Goal: Communication & Community: Answer question/provide support

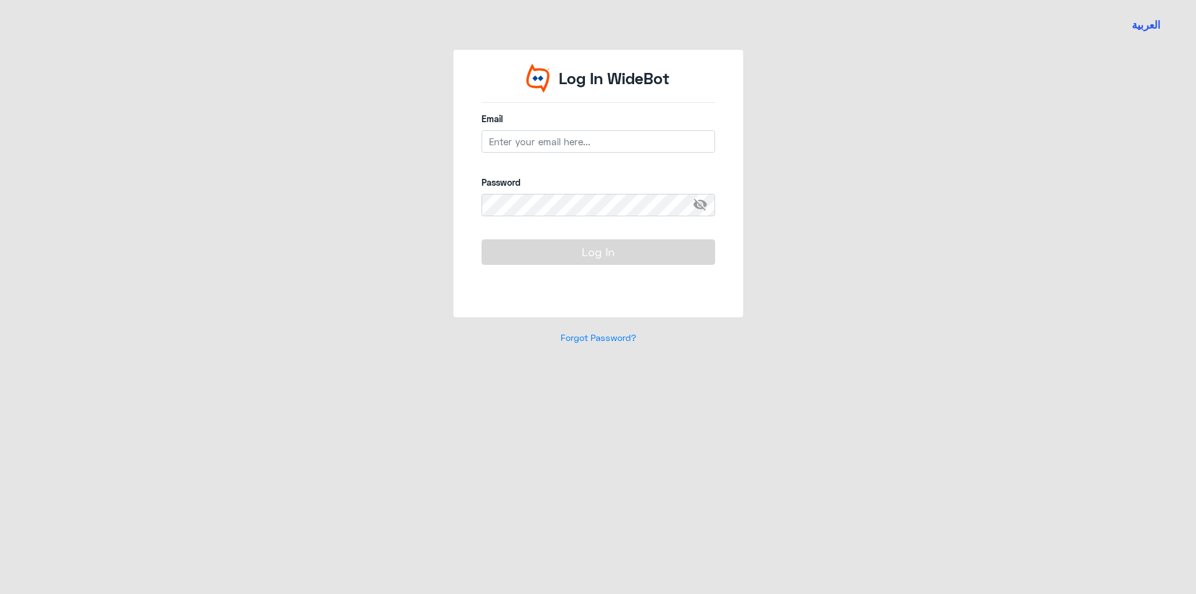
type input "[EMAIL_ADDRESS][DOMAIN_NAME]"
click at [581, 248] on button "Log In" at bounding box center [599, 251] width 234 height 25
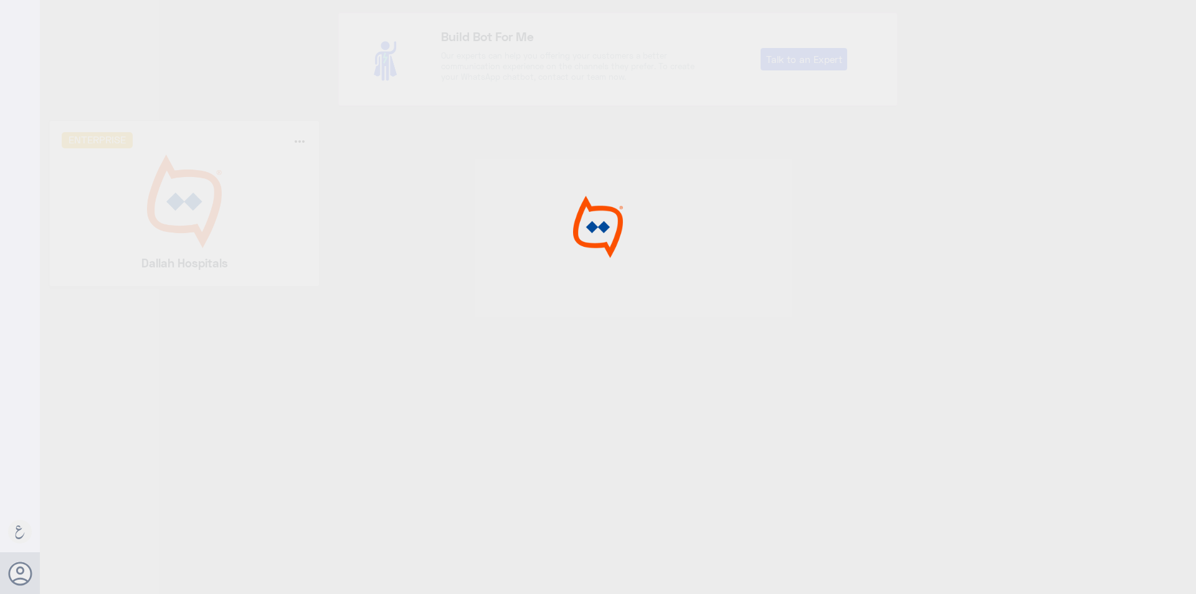
click at [270, 216] on div at bounding box center [598, 298] width 1196 height 597
click at [198, 201] on div at bounding box center [598, 298] width 1196 height 597
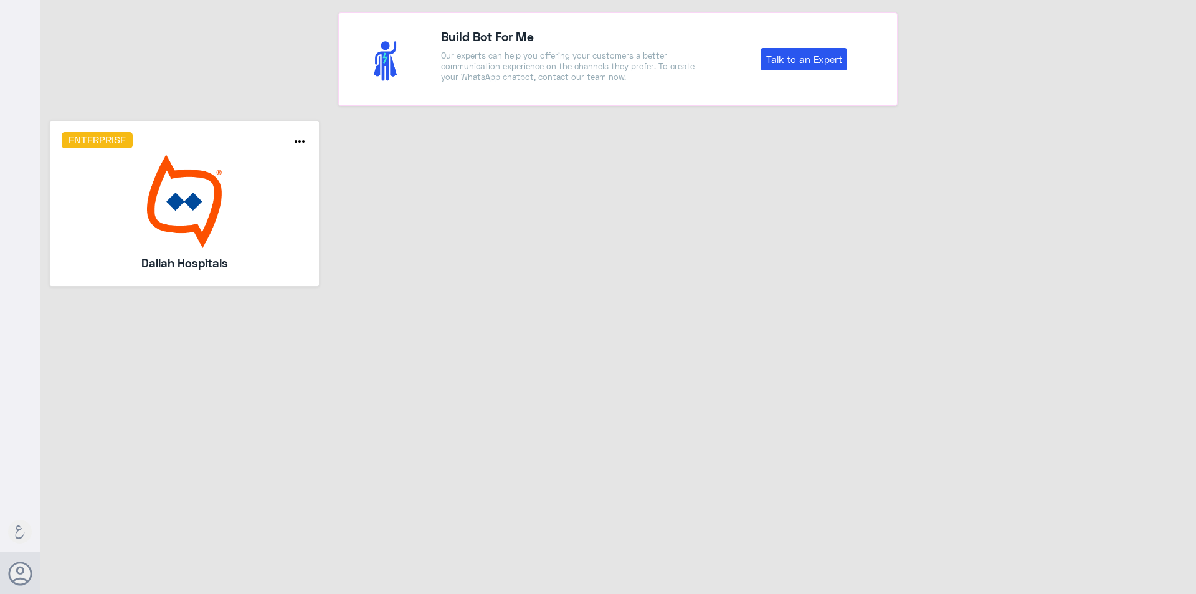
click at [196, 201] on img at bounding box center [185, 201] width 246 height 93
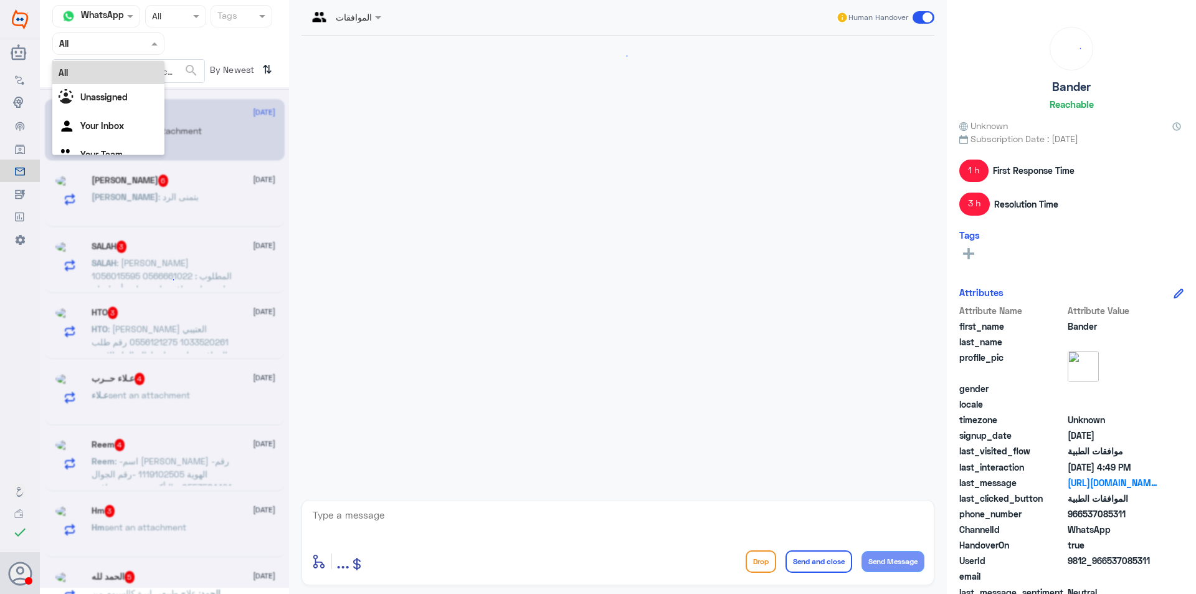
click at [130, 38] on div at bounding box center [108, 43] width 111 height 14
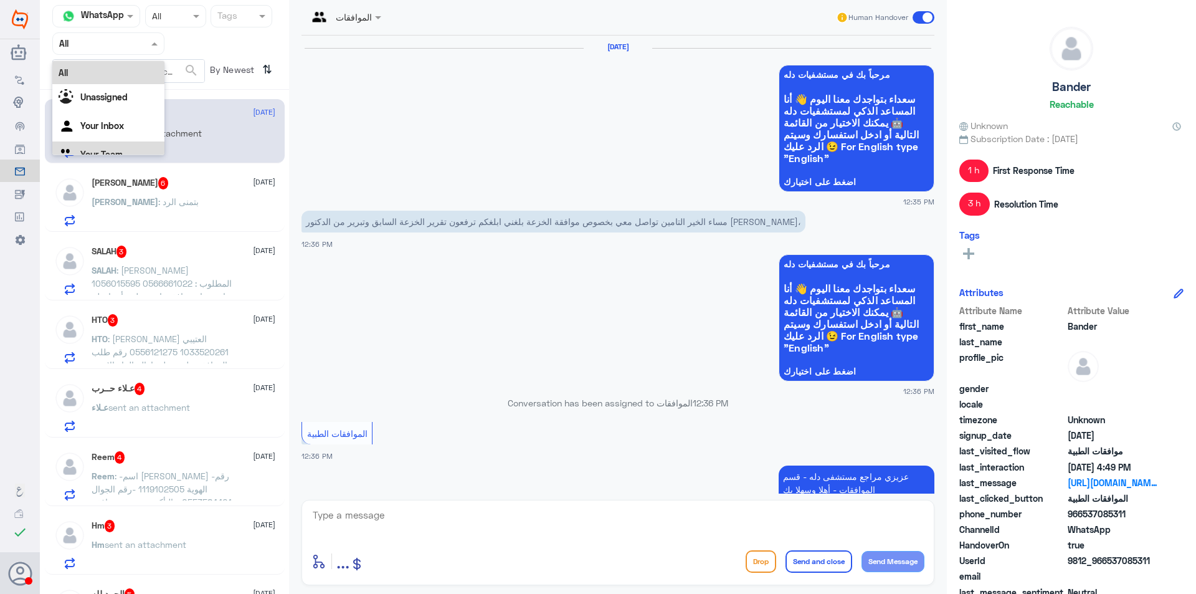
scroll to position [1374, 0]
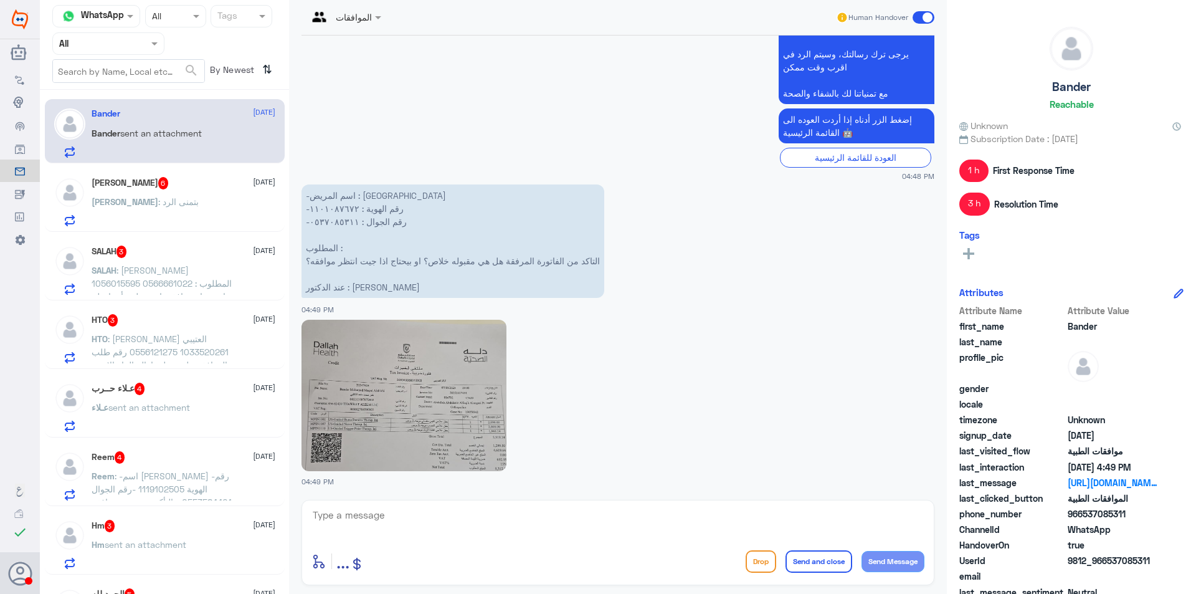
click at [120, 155] on p "Bander sent an attachment" at bounding box center [147, 141] width 110 height 31
click at [140, 46] on div at bounding box center [108, 43] width 111 height 14
click at [133, 142] on div "Your Team" at bounding box center [108, 155] width 112 height 29
click at [436, 375] on img at bounding box center [404, 395] width 205 height 151
click at [333, 223] on p "-اسم المريض : بندر الاكلبي -رقم الهوية : ١١٠١٠٨٧٦٧٢ -رقم الجوال : ٠٥٣٧٠٨٥٣١١ ال…" at bounding box center [453, 240] width 303 height 113
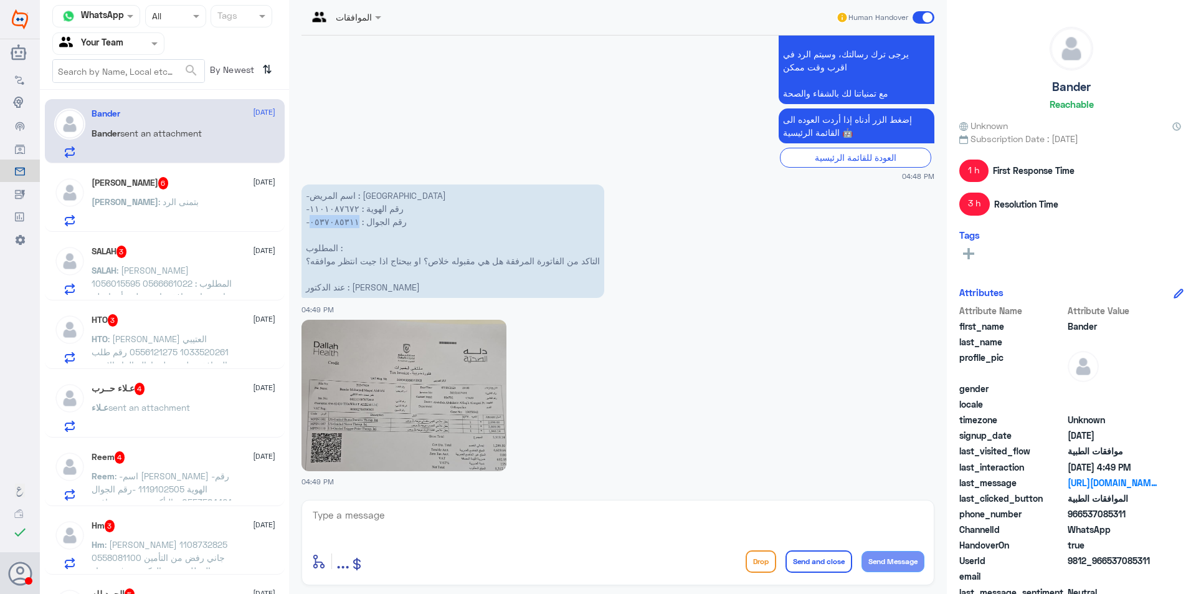
click at [333, 223] on p "-اسم المريض : بندر الاكلبي -رقم الهوية : ١١٠١٠٨٧٦٧٢ -رقم الجوال : ٠٥٣٧٠٨٥٣١١ ال…" at bounding box center [453, 240] width 303 height 113
copy p "٠٥٣٧٠٨٥٣١١"
click at [526, 517] on textarea at bounding box center [618, 522] width 613 height 31
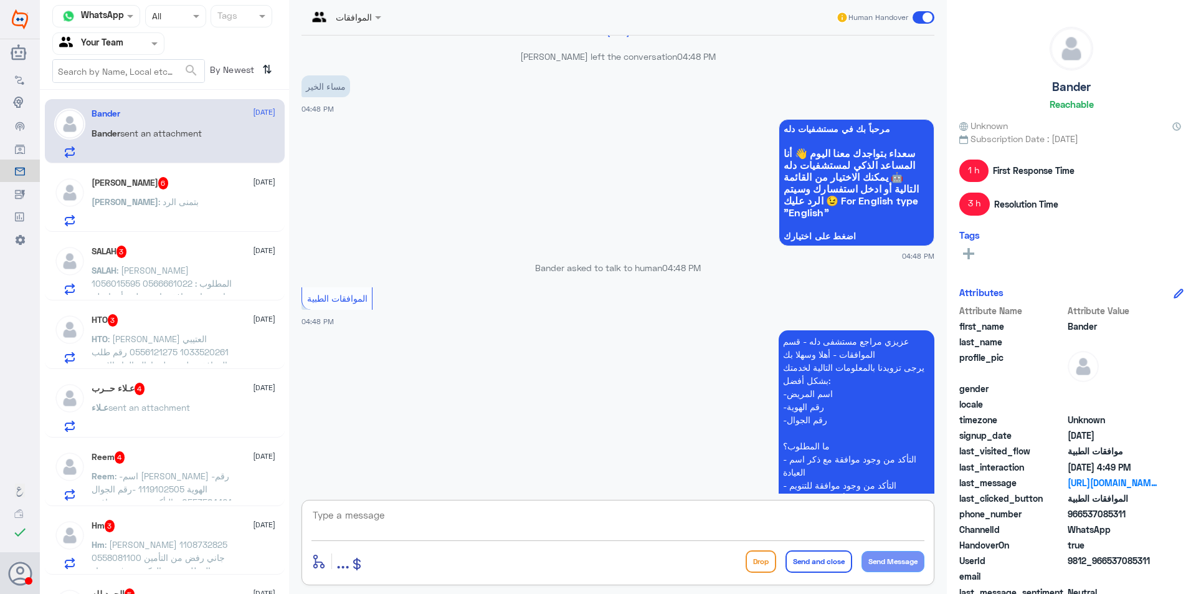
scroll to position [1001, 0]
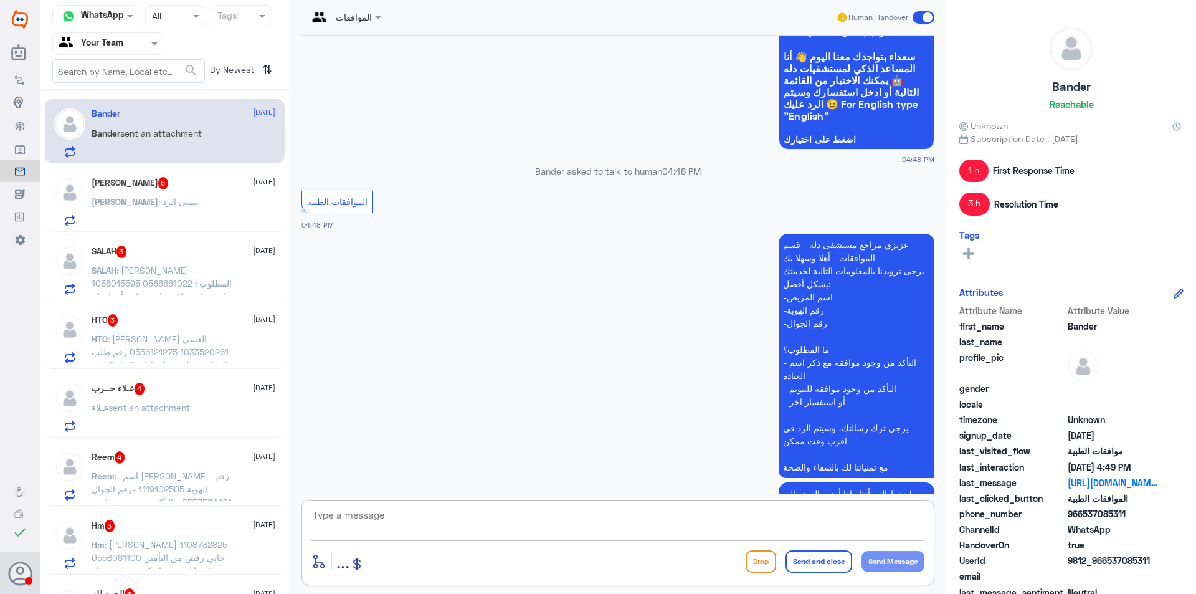
type textarea "f"
type textarea "مرحبا [PERSON_NAME] ، لا تجي على موعدك ان شاءالله بدون اي انتظار للموافقه الفات…"
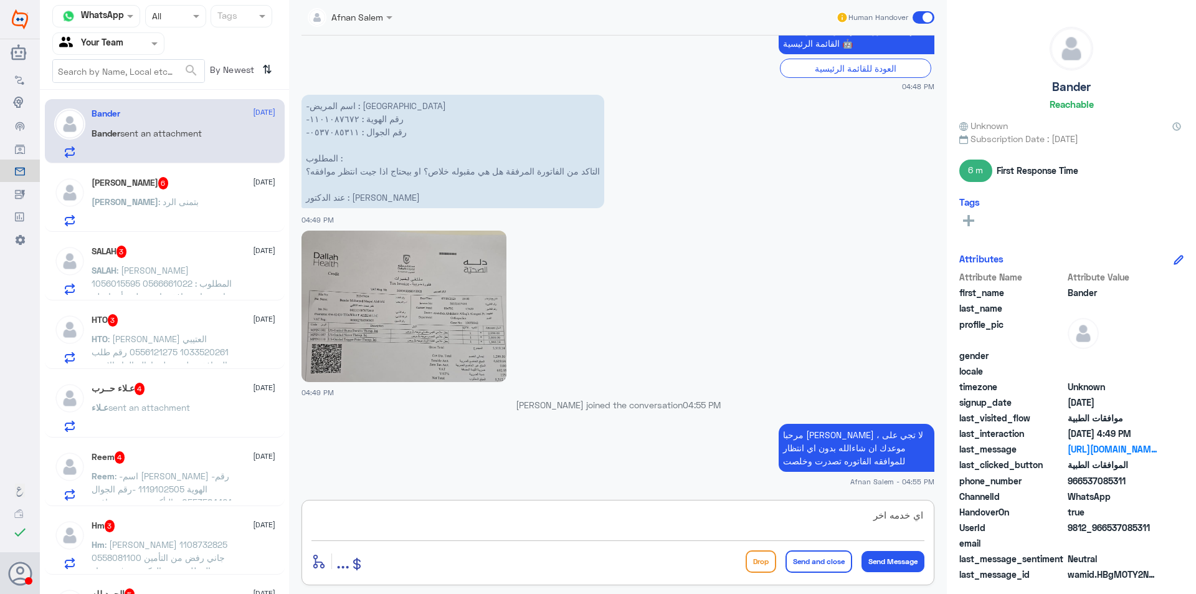
type textarea "اي خدمه اخرى"
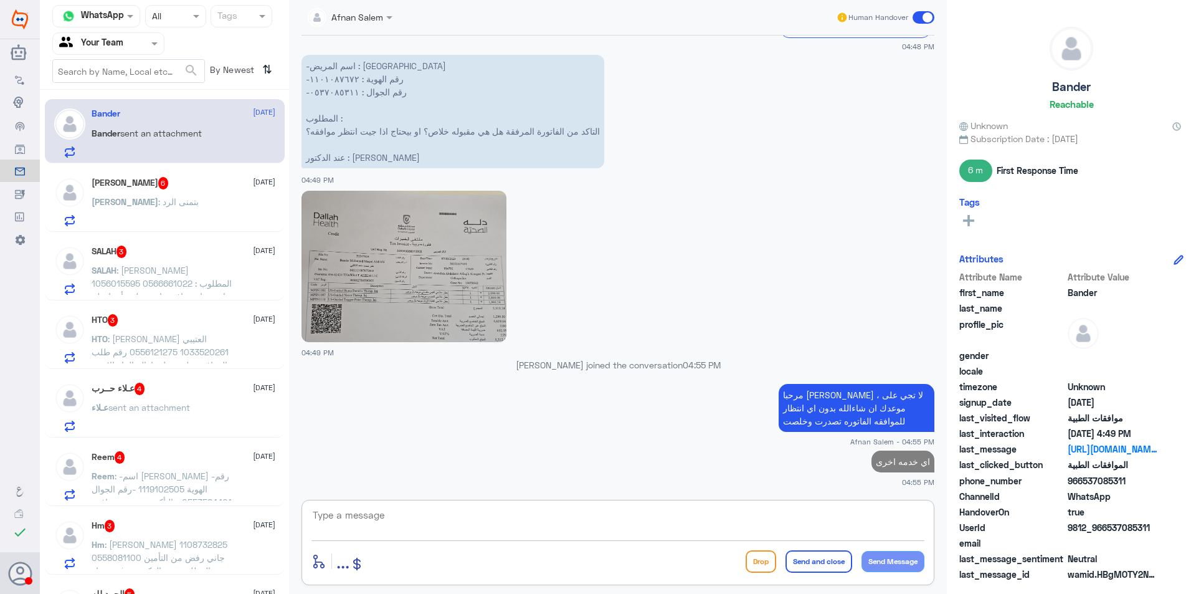
click at [169, 230] on div "[PERSON_NAME] 6 [DATE] [PERSON_NAME] : بتمنى الرد" at bounding box center [165, 200] width 240 height 64
click at [175, 202] on div "[PERSON_NAME] : بتمنى الرد" at bounding box center [184, 212] width 184 height 28
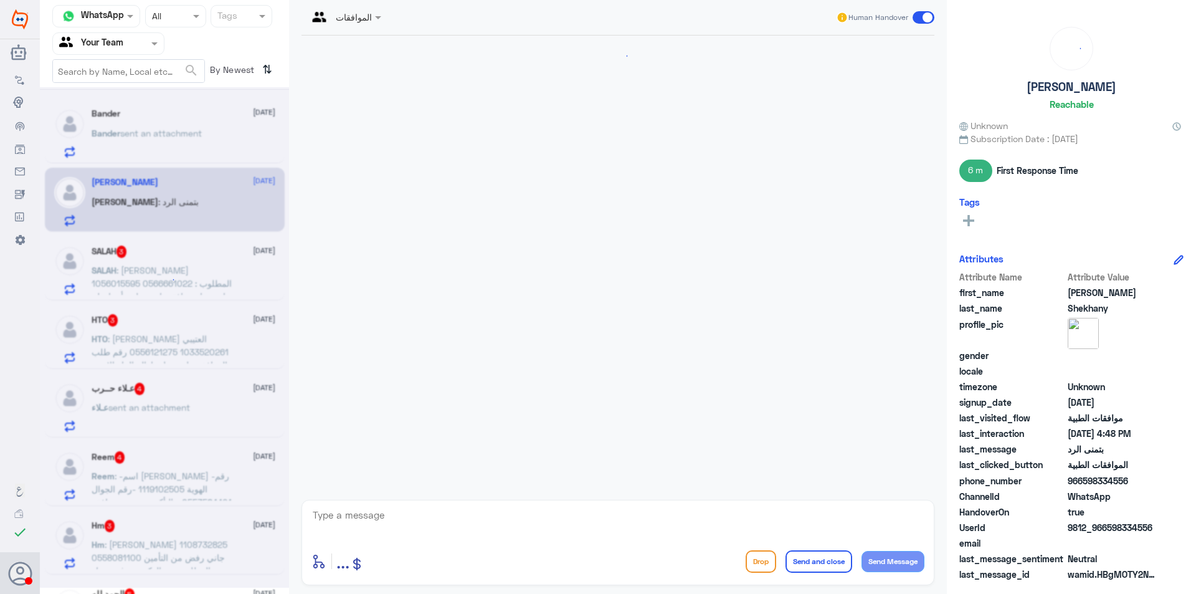
scroll to position [1075, 0]
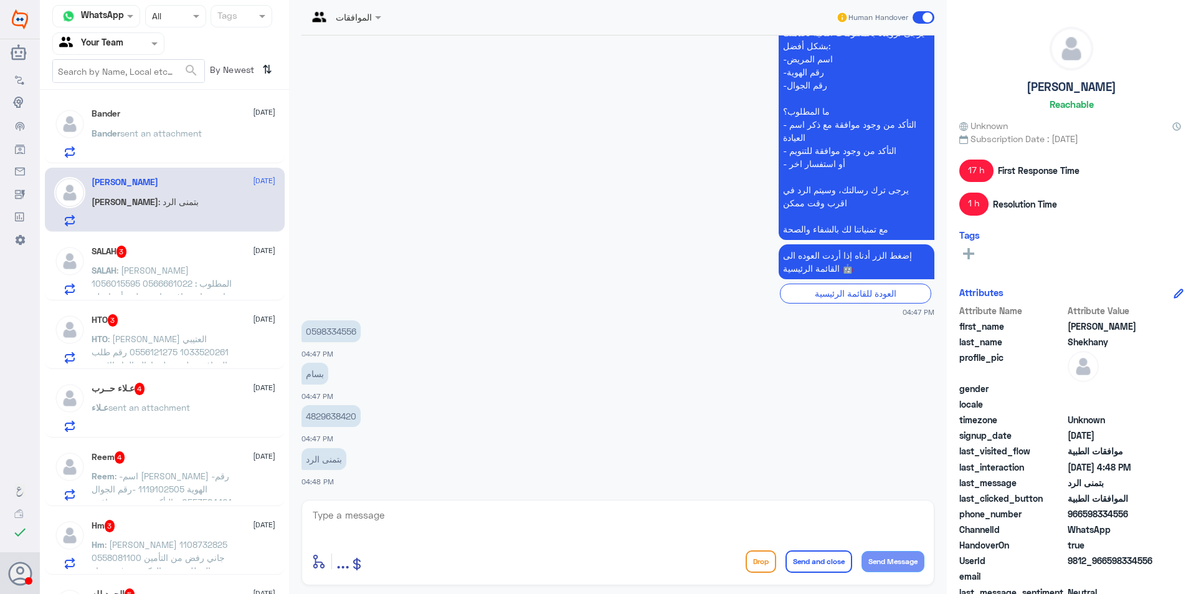
click at [331, 414] on p "4829638420" at bounding box center [331, 416] width 59 height 22
click at [328, 329] on p "0598334556" at bounding box center [331, 331] width 59 height 22
copy p "0598334556"
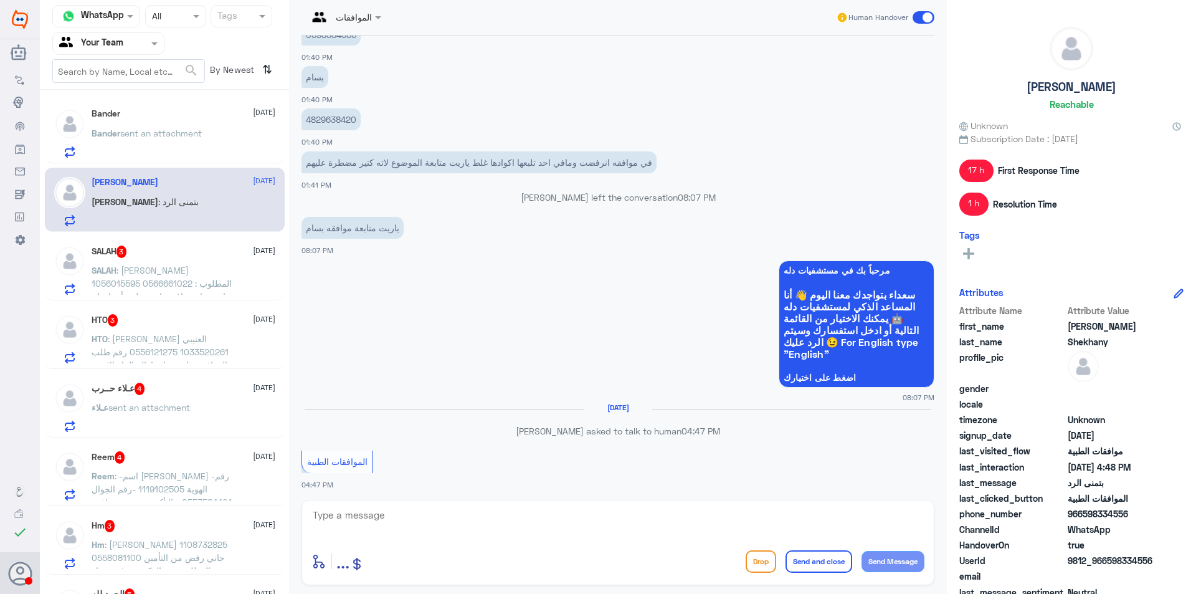
scroll to position [576, 0]
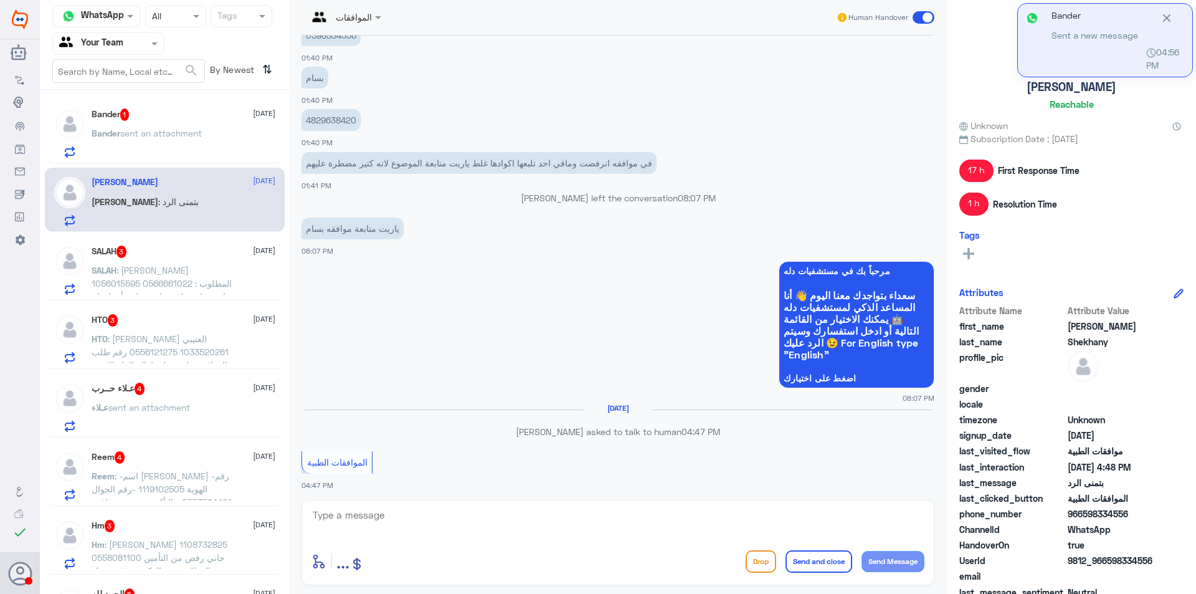
click at [206, 120] on div "Bander 1 [DATE]" at bounding box center [184, 114] width 184 height 12
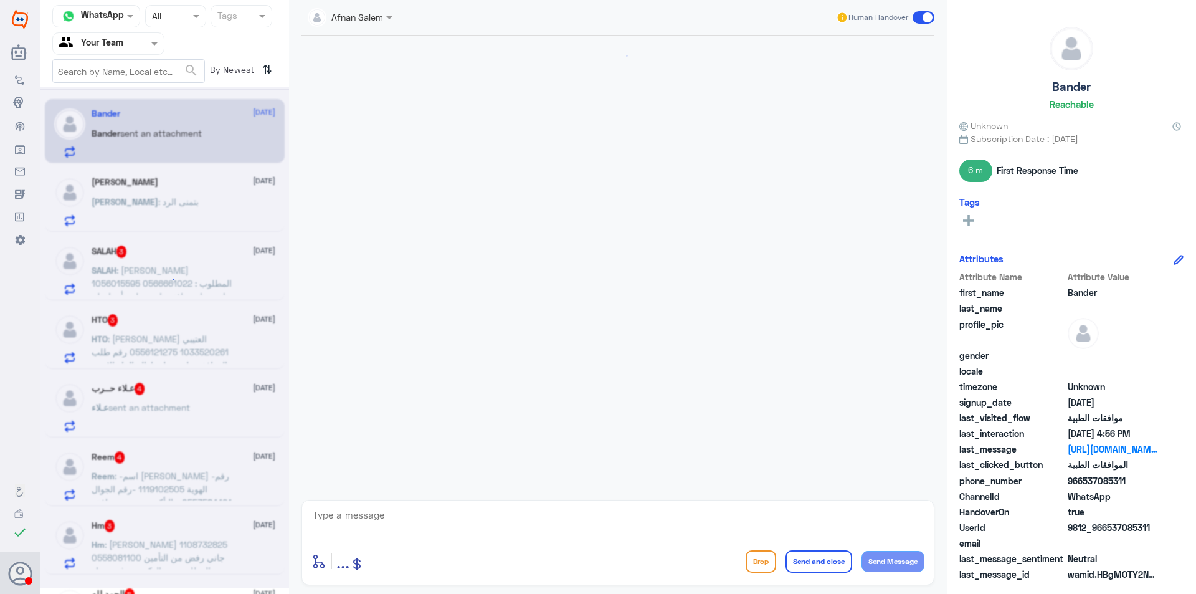
scroll to position [1214, 0]
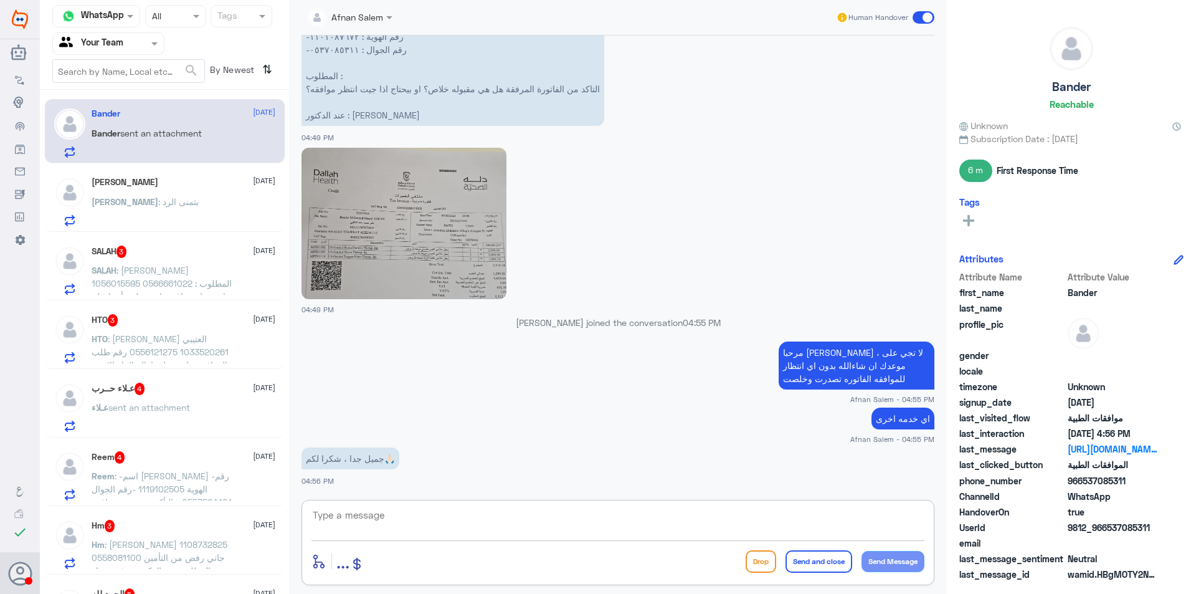
click at [493, 526] on textarea at bounding box center [618, 522] width 613 height 31
type textarea "h"
type textarea "العفو ، ونتمنى لك دوام الصحه والعافيه"
click at [818, 570] on button "Send and close" at bounding box center [819, 561] width 67 height 22
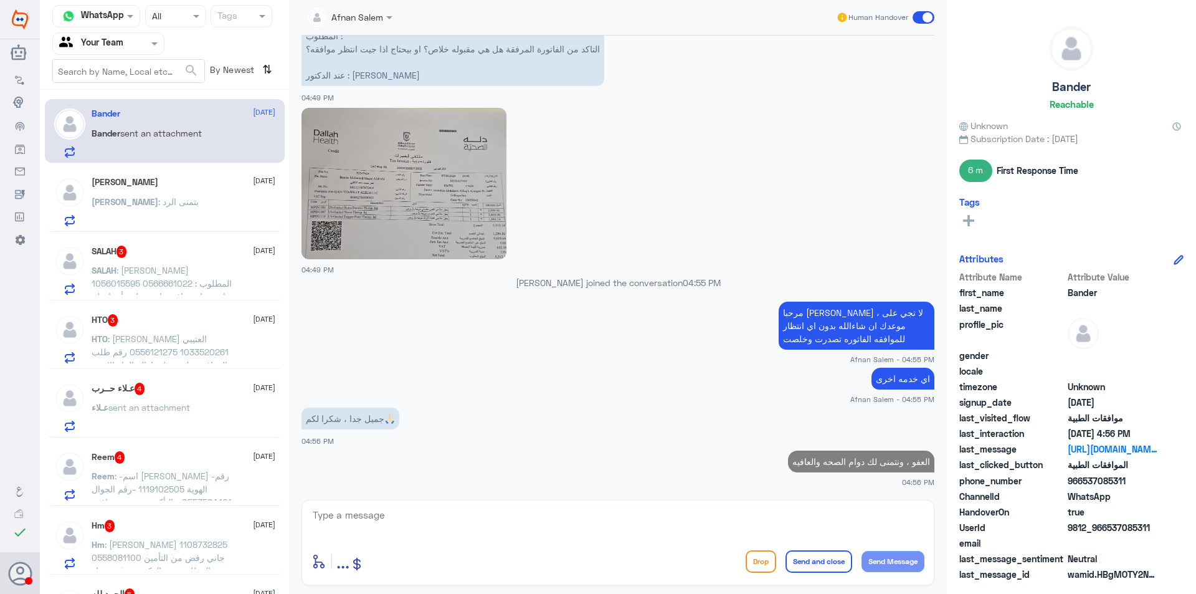
scroll to position [1250, 0]
